Goal: Task Accomplishment & Management: Manage account settings

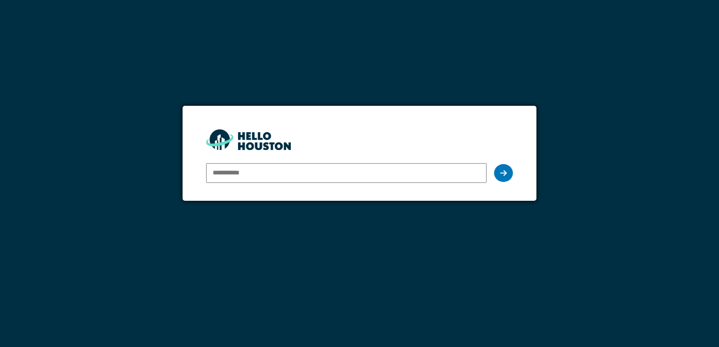
click at [246, 172] on input "email" at bounding box center [346, 173] width 280 height 20
type input "**********"
click at [497, 172] on div at bounding box center [503, 173] width 19 height 18
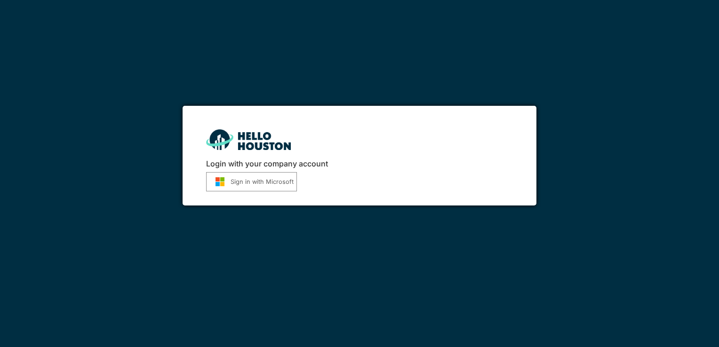
click at [231, 180] on button "Sign in with Microsoft" at bounding box center [251, 181] width 91 height 19
